Goal: Entertainment & Leisure: Consume media (video, audio)

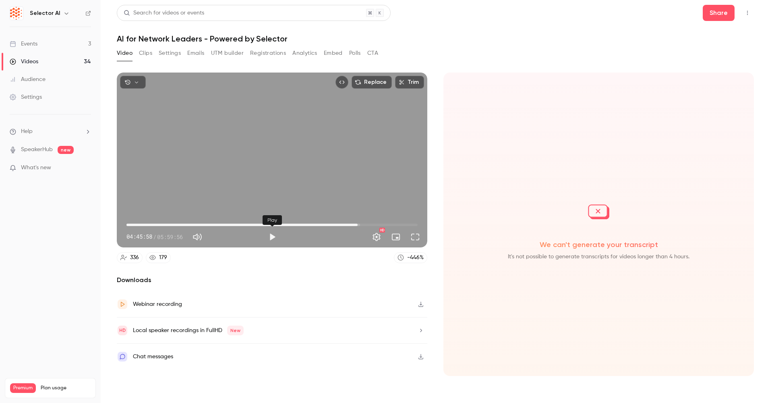
click at [271, 242] on button "Play" at bounding box center [272, 237] width 16 height 16
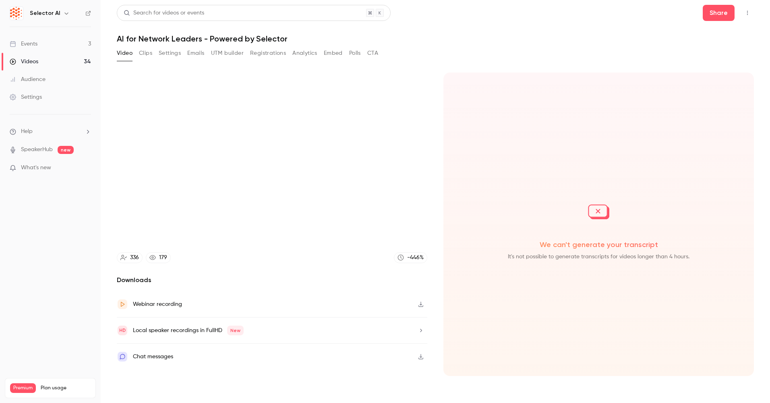
click at [335, 266] on div "Replace Trim 04:47:13 04:47:13 / 05:59:56 HD 336 179 -446 % Downloads Webinar r…" at bounding box center [272, 223] width 310 height 303
click at [436, 102] on section "Replace Trim 04:47:36 04:47:36 / 05:59:56 HD 336 179 -446 % Downloads Webinar r…" at bounding box center [435, 227] width 637 height 310
click at [433, 120] on section "Replace Trim 04:49:05 04:49:05 / 05:59:56 HD 336 179 -446 % Downloads Webinar r…" at bounding box center [435, 227] width 637 height 310
click at [438, 113] on section "Replace Trim 04:49:07 04:49:07 / 05:59:56 HD 336 179 -446 % Downloads Webinar r…" at bounding box center [435, 227] width 637 height 310
click at [436, 169] on section "Replace Trim 04:50:06 04:50:06 / 05:59:56 HD 336 179 -446 % Downloads Webinar r…" at bounding box center [435, 227] width 637 height 310
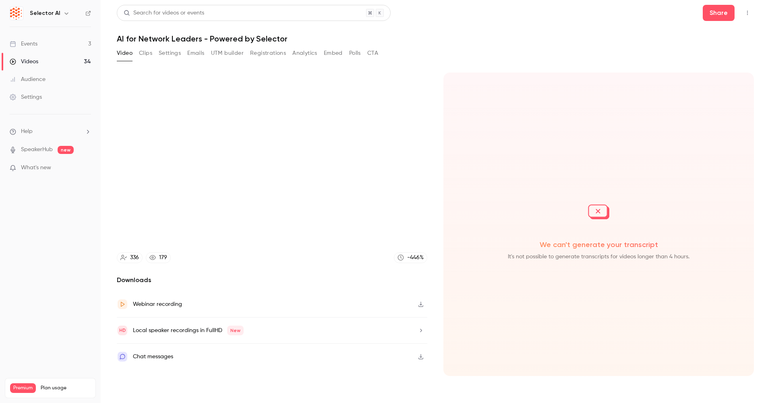
click at [436, 169] on section "Replace Trim 04:51:21 04:51:21 / 05:59:56 HD 336 179 -446 % Downloads Webinar r…" at bounding box center [435, 227] width 637 height 310
click at [433, 182] on section "Replace Trim 04:51:30 04:51:30 / 05:59:56 HD 336 179 -446 % Downloads Webinar r…" at bounding box center [435, 227] width 637 height 310
click at [436, 184] on section "Replace Trim 04:51:32 04:51:32 / 05:59:56 HD 336 179 -446 % Downloads Webinar r…" at bounding box center [435, 227] width 637 height 310
click at [436, 194] on section "Replace Trim 04:51:46 04:51:46 / 05:59:56 HD 336 179 -446 % Downloads Webinar r…" at bounding box center [435, 227] width 637 height 310
click at [436, 219] on section "Replace Trim 04:56:57 04:56:57 / 05:59:56 HD 336 179 -446 % Downloads Webinar r…" at bounding box center [435, 227] width 637 height 310
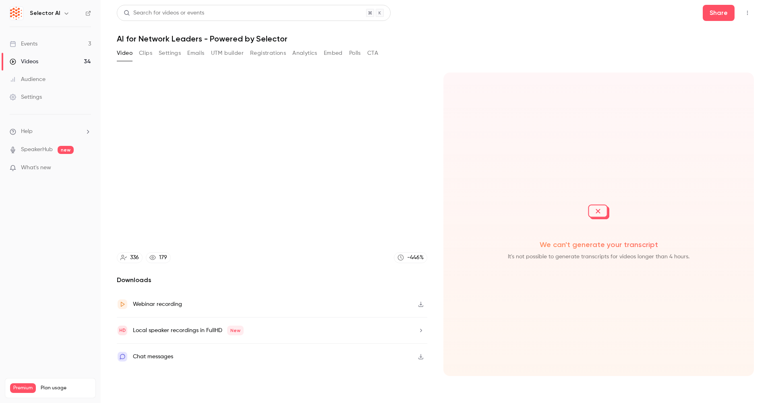
drag, startPoint x: 436, startPoint y: 203, endPoint x: 440, endPoint y: 203, distance: 4.4
click at [440, 203] on section "Replace Trim 04:57:04 04:57:04 / 05:59:56 HD 336 179 -446 % Downloads Webinar r…" at bounding box center [435, 227] width 637 height 310
click at [436, 173] on section "Replace Trim 05:00:38 05:00:38 / 05:59:56 HD 336 179 -446 % Downloads Webinar r…" at bounding box center [435, 227] width 637 height 310
type input "*******"
